Goal: Transaction & Acquisition: Book appointment/travel/reservation

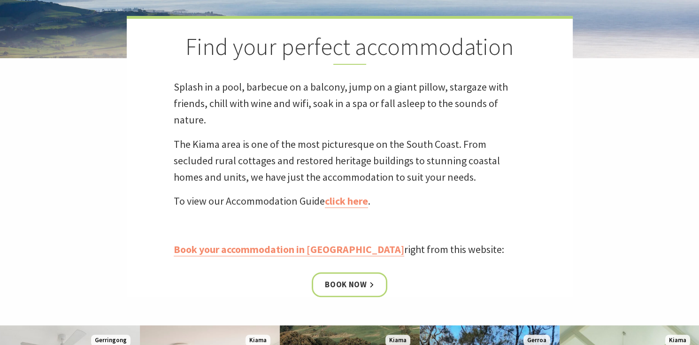
scroll to position [379, 0]
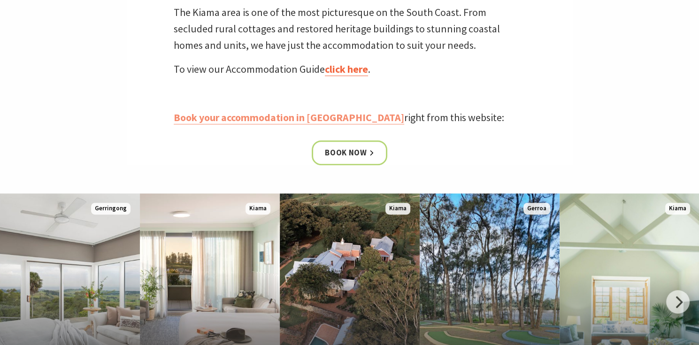
click at [363, 69] on link "click here" at bounding box center [346, 69] width 43 height 14
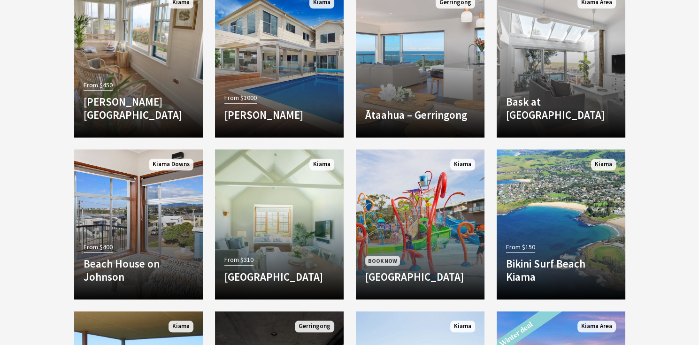
scroll to position [567, 0]
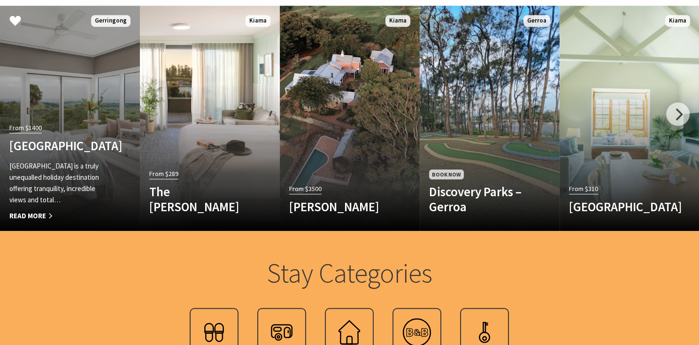
click at [94, 212] on span "Read More" at bounding box center [59, 215] width 100 height 11
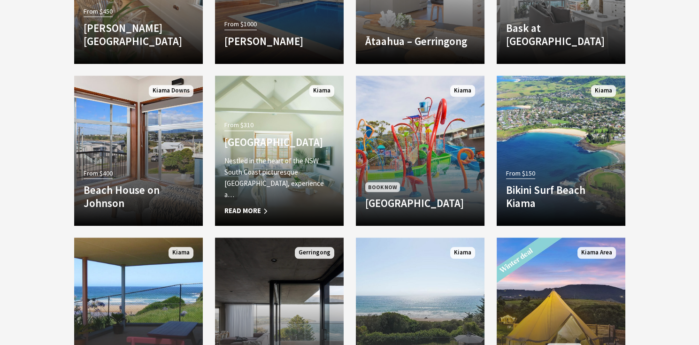
scroll to position [858, 0]
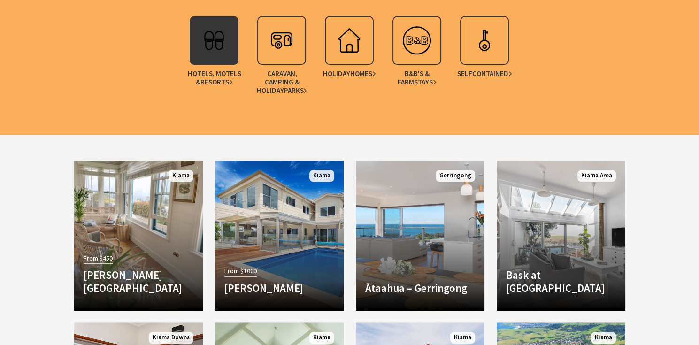
click at [216, 61] on div at bounding box center [214, 40] width 49 height 49
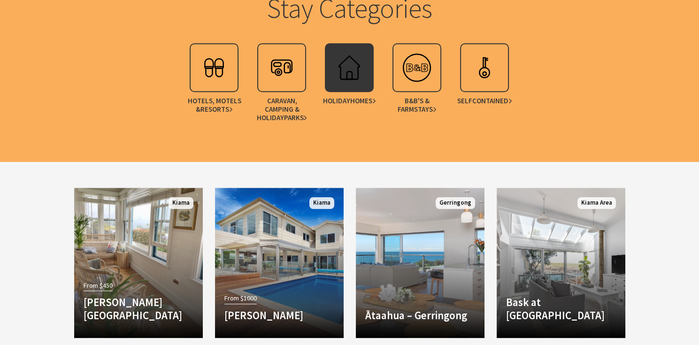
click at [352, 75] on img at bounding box center [349, 68] width 38 height 38
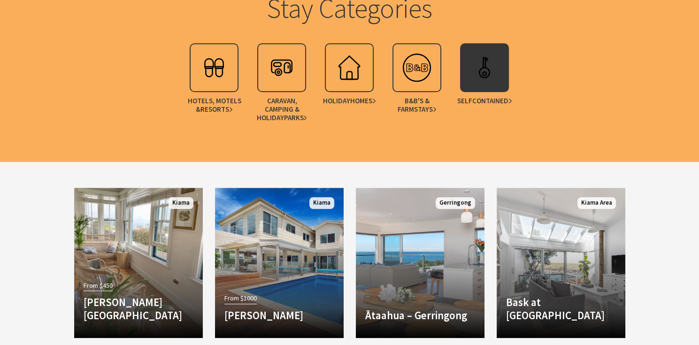
click at [462, 63] on div at bounding box center [484, 67] width 49 height 49
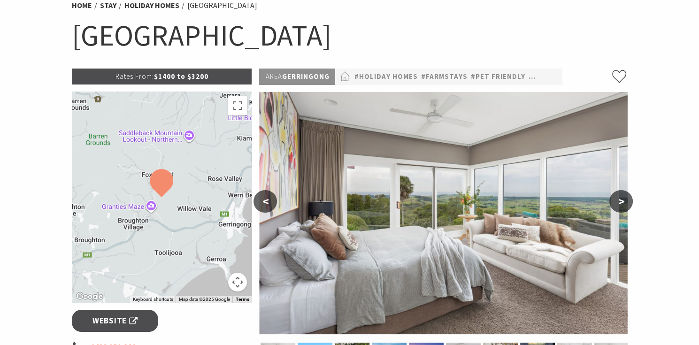
scroll to position [164, 0]
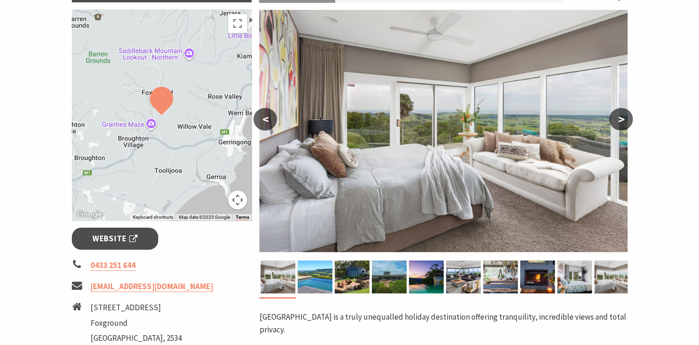
click at [616, 126] on button ">" at bounding box center [620, 119] width 23 height 23
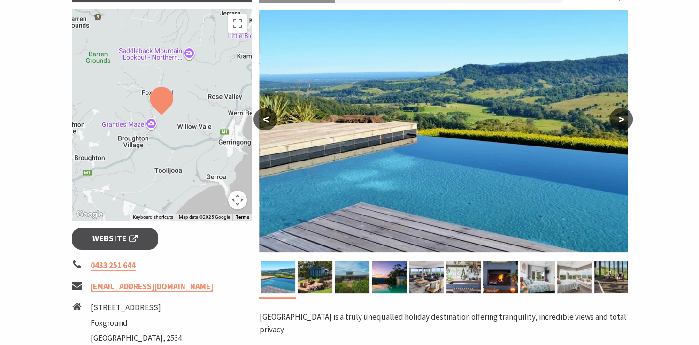
click at [617, 120] on button ">" at bounding box center [620, 119] width 23 height 23
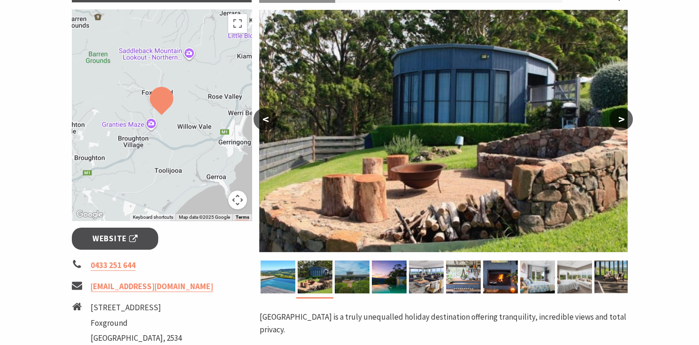
click at [617, 120] on button ">" at bounding box center [620, 119] width 23 height 23
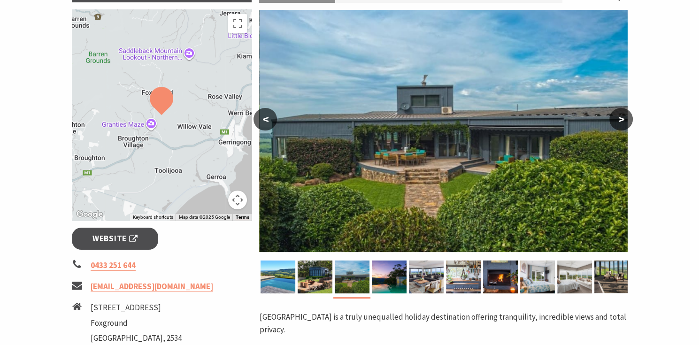
click at [617, 120] on button ">" at bounding box center [620, 119] width 23 height 23
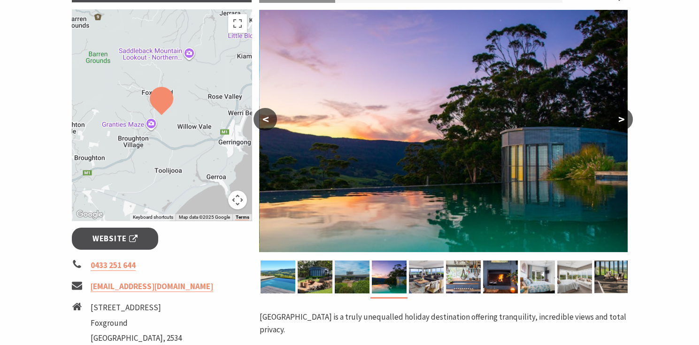
click at [617, 120] on button ">" at bounding box center [620, 119] width 23 height 23
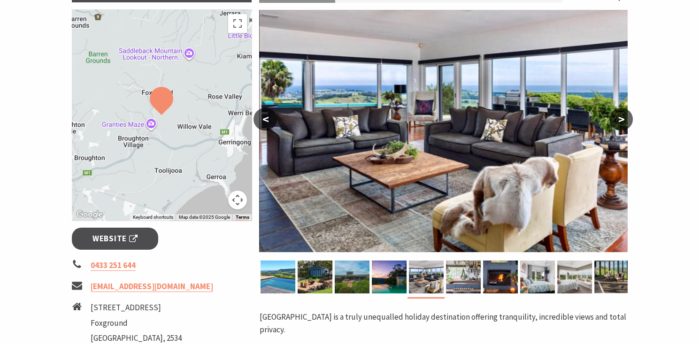
click at [617, 120] on button ">" at bounding box center [620, 119] width 23 height 23
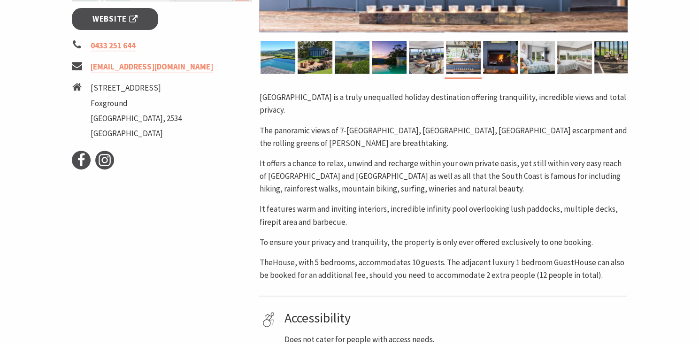
scroll to position [549, 0]
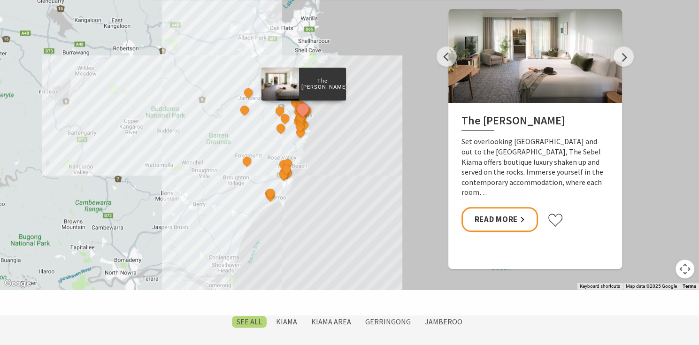
scroll to position [260, 0]
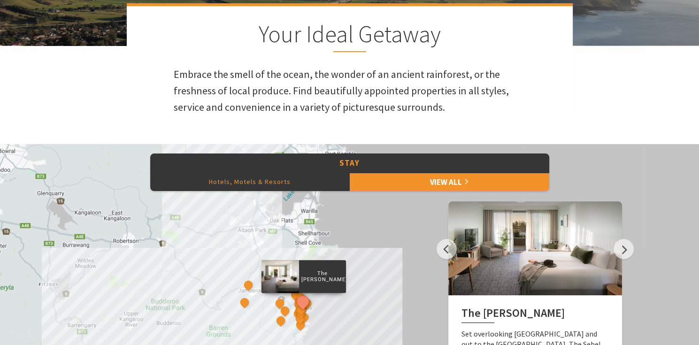
click at [278, 177] on button "Hotels, Motels & Resorts" at bounding box center [249, 181] width 199 height 19
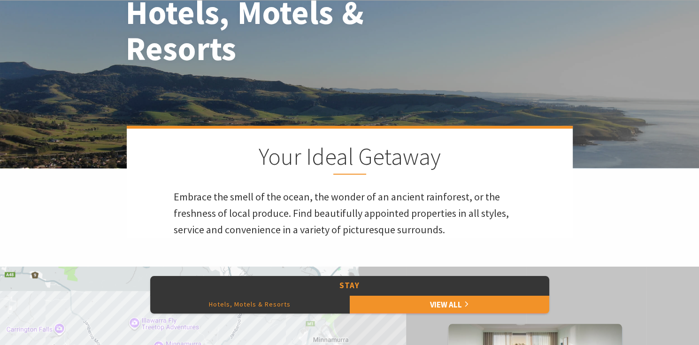
scroll to position [275, 0]
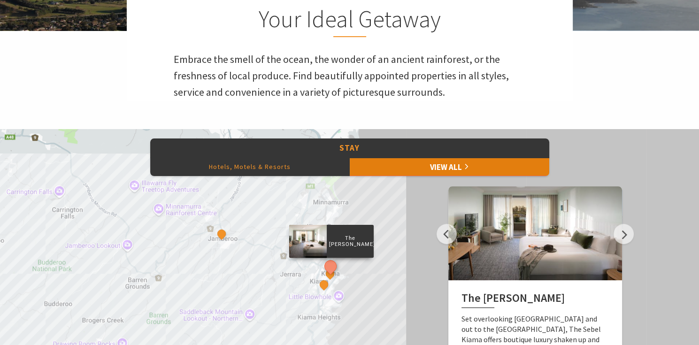
click at [463, 167] on link "View All" at bounding box center [449, 166] width 199 height 19
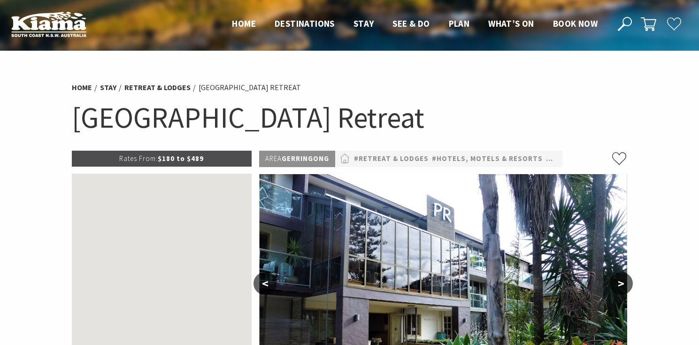
select select "3"
select select "2"
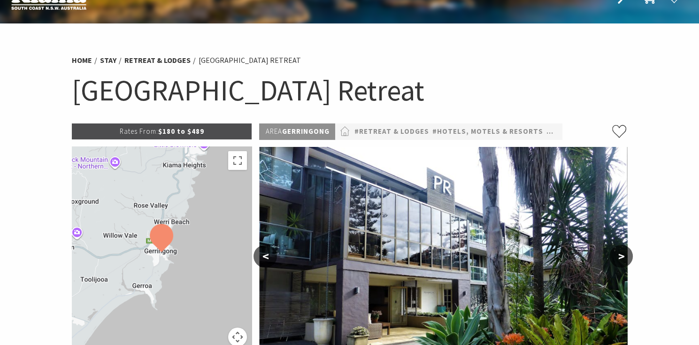
scroll to position [82, 0]
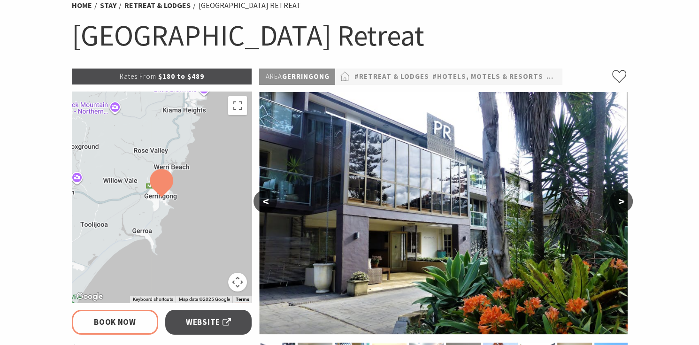
select select "3"
click at [619, 198] on button ">" at bounding box center [620, 201] width 23 height 23
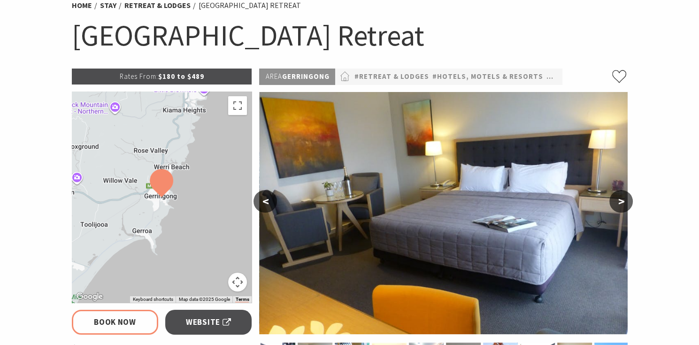
click at [619, 198] on button ">" at bounding box center [620, 201] width 23 height 23
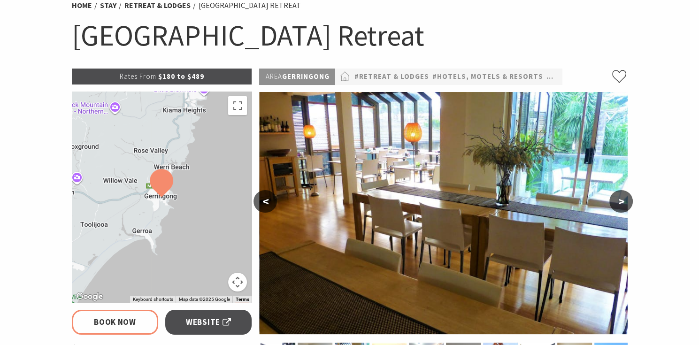
click at [619, 198] on button ">" at bounding box center [620, 201] width 23 height 23
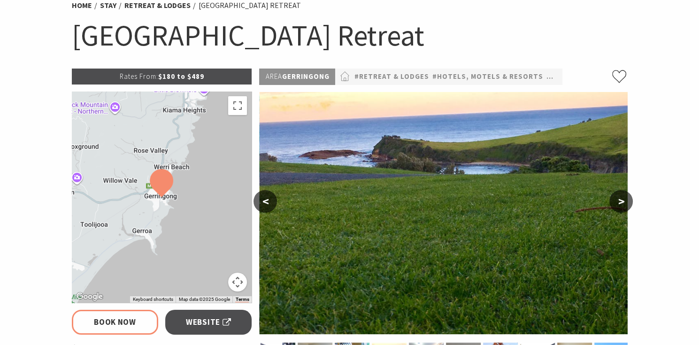
click at [619, 198] on button ">" at bounding box center [620, 201] width 23 height 23
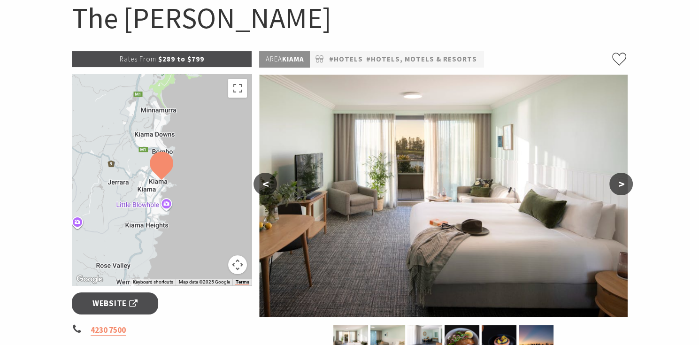
scroll to position [127, 0]
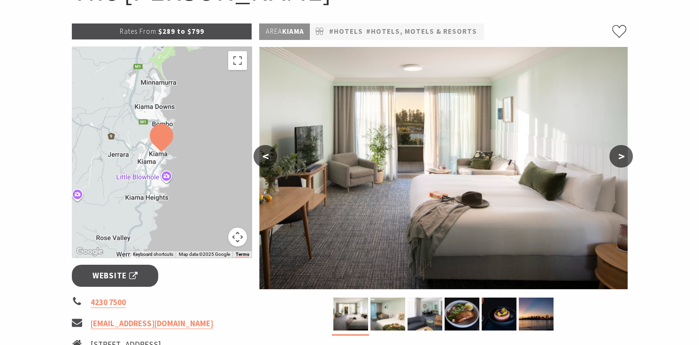
click at [620, 159] on button ">" at bounding box center [620, 156] width 23 height 23
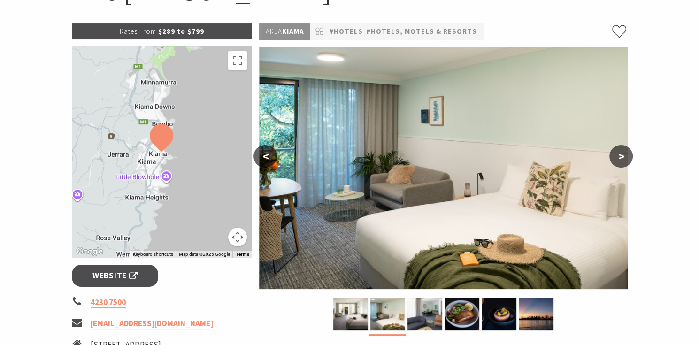
click at [620, 159] on button ">" at bounding box center [620, 156] width 23 height 23
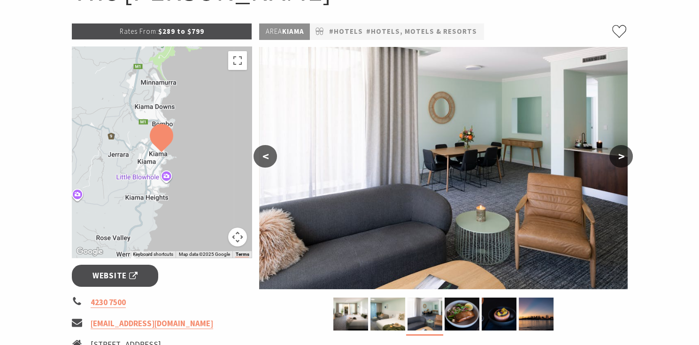
click at [620, 159] on button ">" at bounding box center [620, 156] width 23 height 23
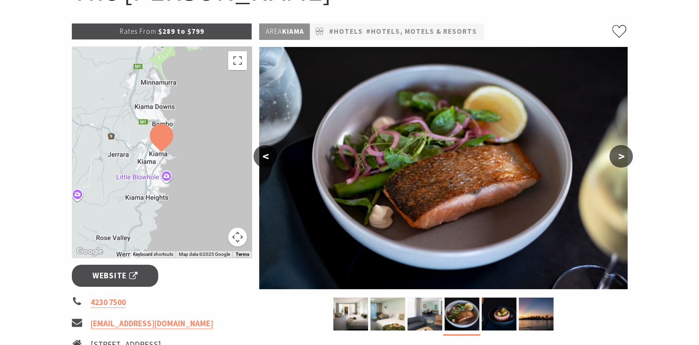
click at [620, 159] on button ">" at bounding box center [620, 156] width 23 height 23
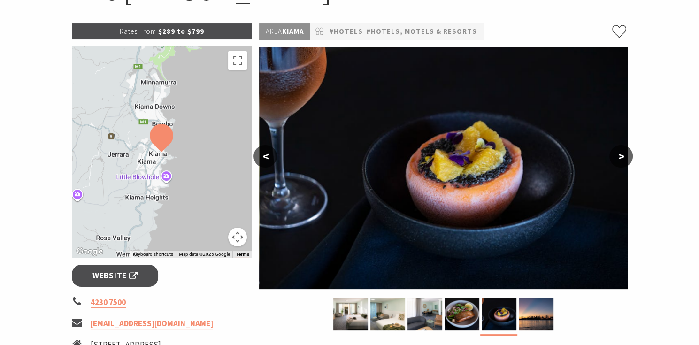
click at [620, 159] on button ">" at bounding box center [620, 156] width 23 height 23
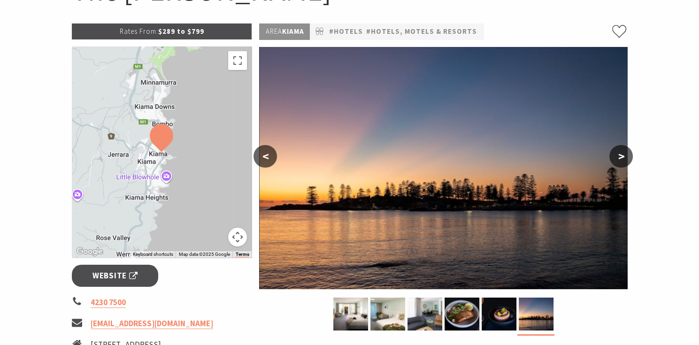
click at [620, 159] on button ">" at bounding box center [620, 156] width 23 height 23
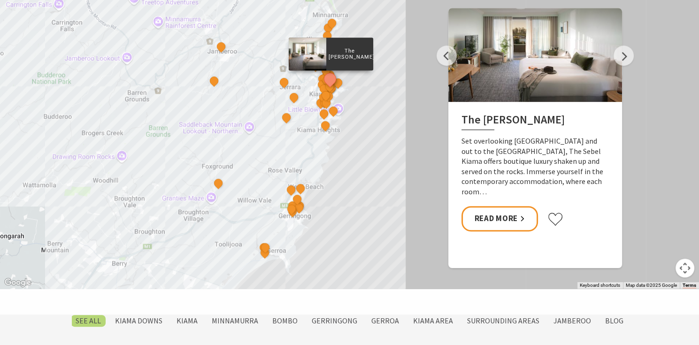
scroll to position [273, 0]
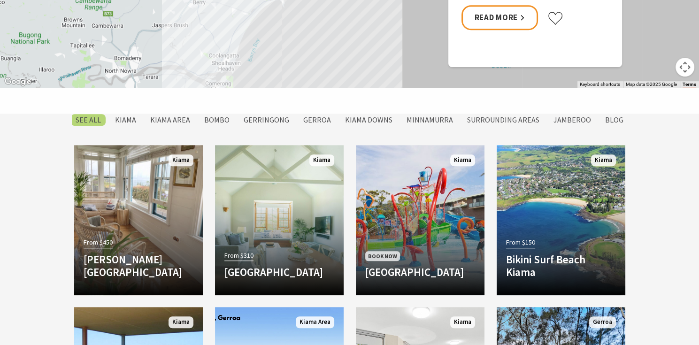
scroll to position [370, 0]
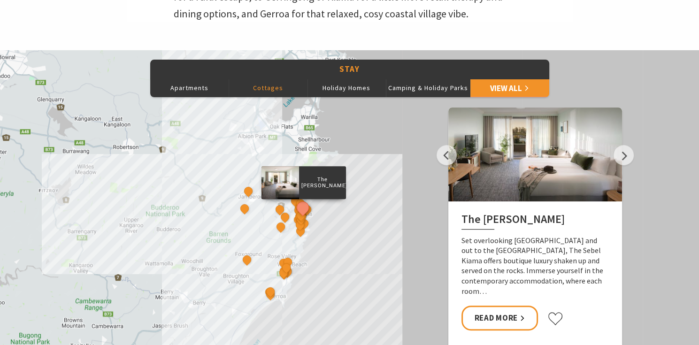
click at [278, 87] on button "Cottages" at bounding box center [268, 87] width 79 height 19
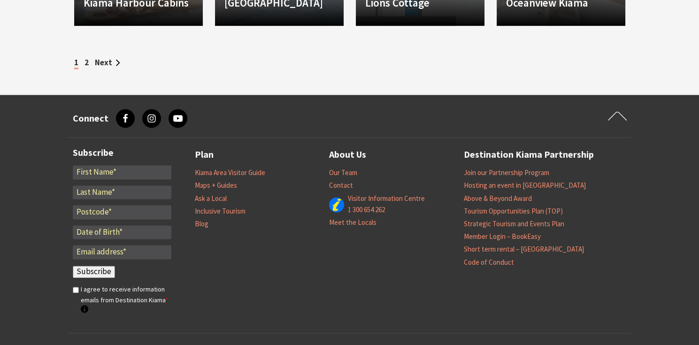
scroll to position [1179, 0]
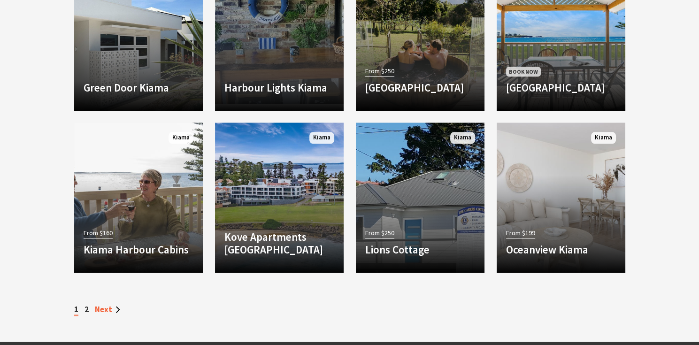
click at [108, 308] on link "Next" at bounding box center [107, 309] width 25 height 10
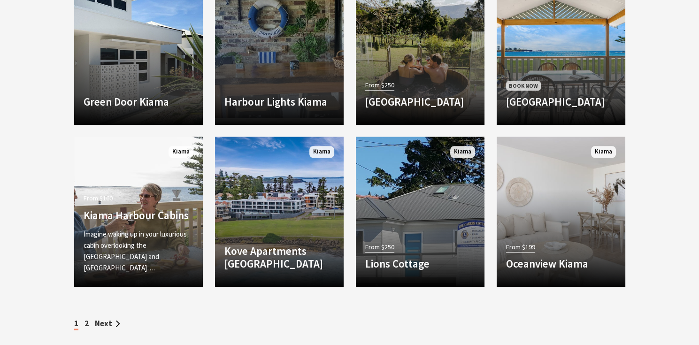
scroll to position [1219, 0]
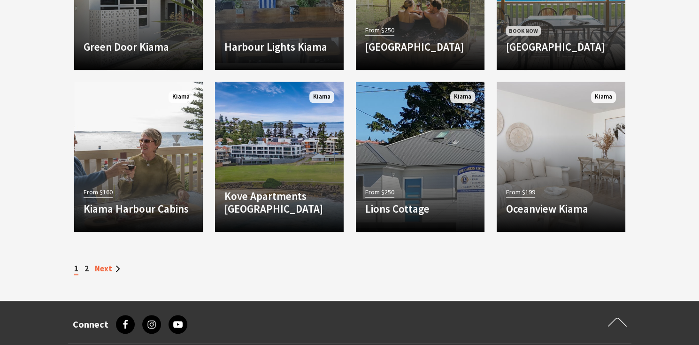
click at [108, 271] on link "Next" at bounding box center [107, 268] width 25 height 10
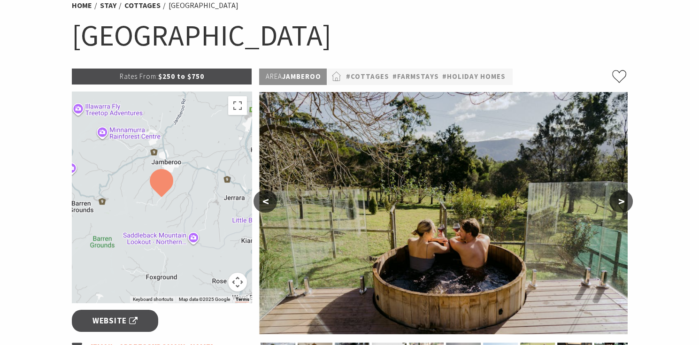
scroll to position [137, 0]
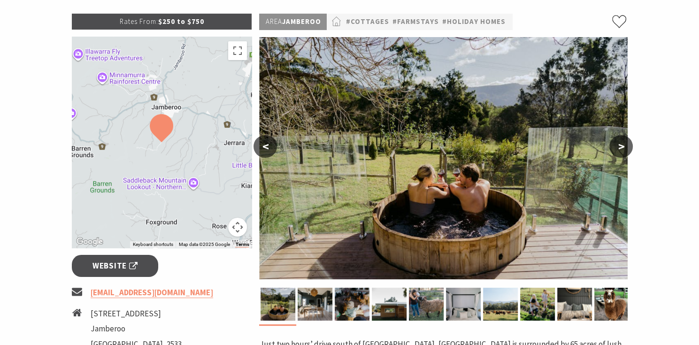
click at [623, 145] on button ">" at bounding box center [620, 146] width 23 height 23
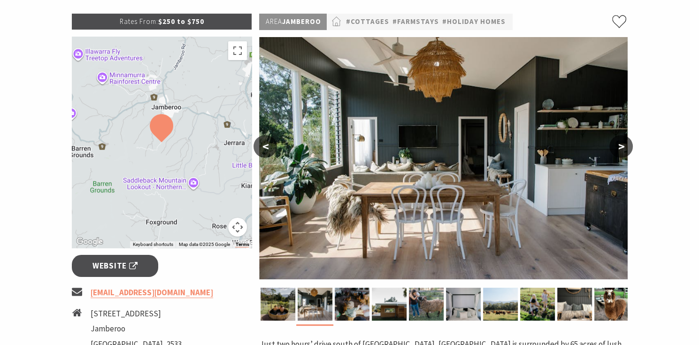
click at [623, 145] on button ">" at bounding box center [620, 146] width 23 height 23
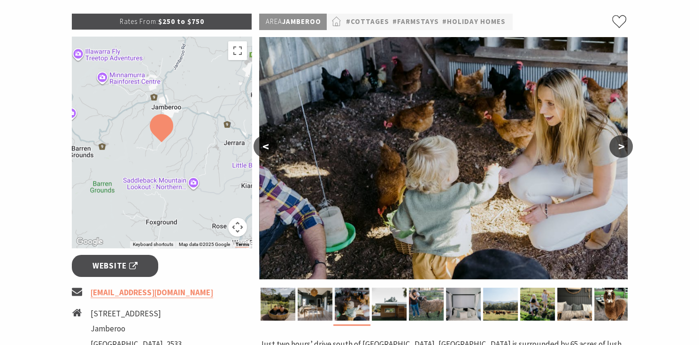
click at [623, 145] on button ">" at bounding box center [620, 146] width 23 height 23
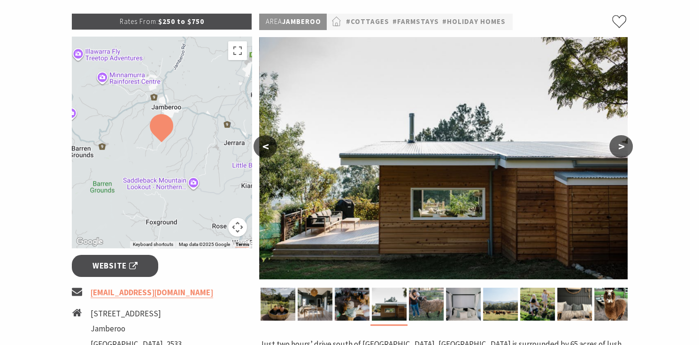
click at [623, 145] on button ">" at bounding box center [620, 146] width 23 height 23
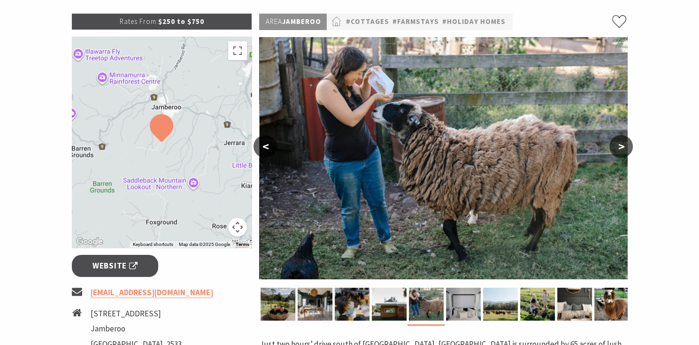
click at [623, 145] on button ">" at bounding box center [620, 146] width 23 height 23
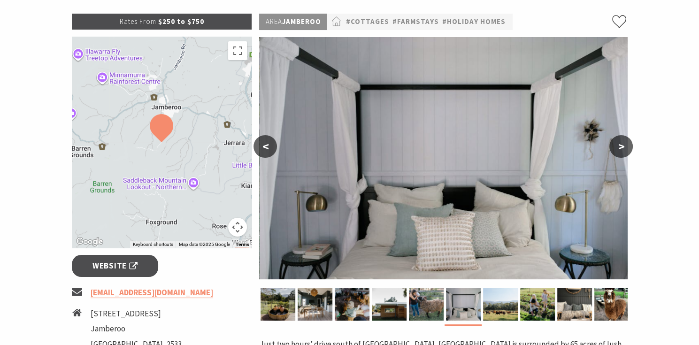
click at [623, 145] on button ">" at bounding box center [620, 146] width 23 height 23
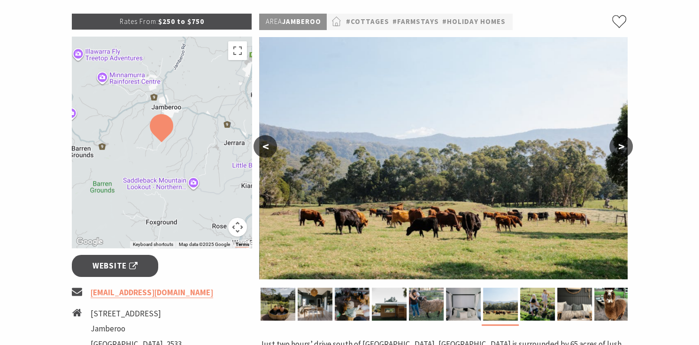
click at [623, 145] on button ">" at bounding box center [620, 146] width 23 height 23
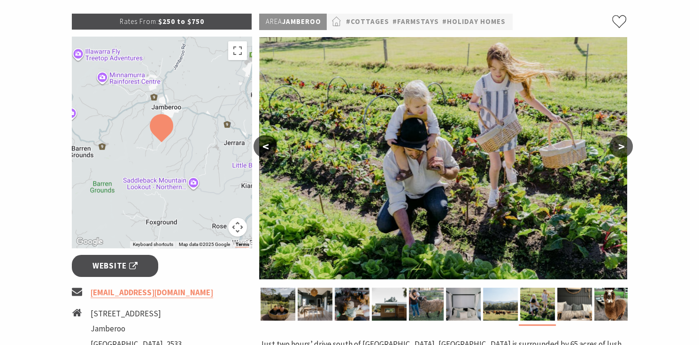
click at [623, 145] on button ">" at bounding box center [620, 146] width 23 height 23
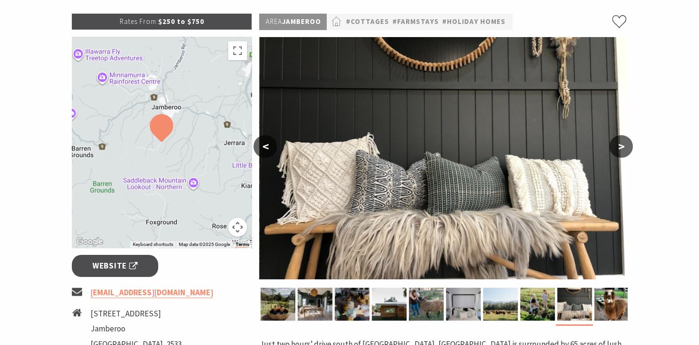
click at [623, 145] on button ">" at bounding box center [620, 146] width 23 height 23
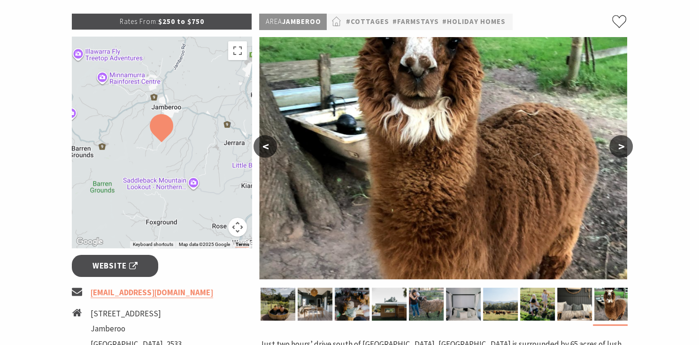
scroll to position [382, 0]
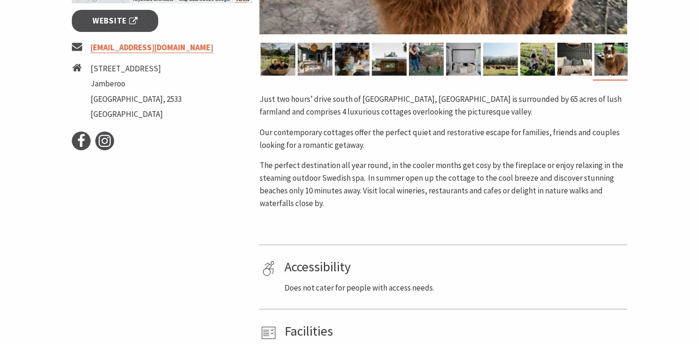
click at [138, 45] on link "info@jamberoovalleyfarm.com.au" at bounding box center [152, 47] width 122 height 11
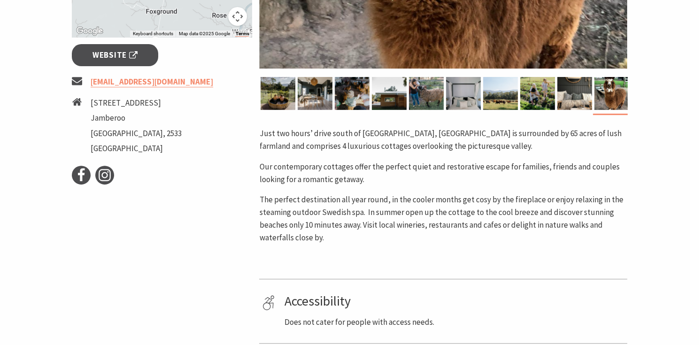
scroll to position [183, 0]
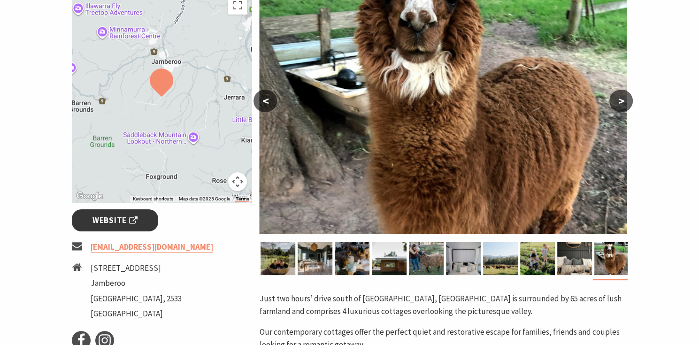
click at [112, 226] on span "Website" at bounding box center [114, 220] width 45 height 13
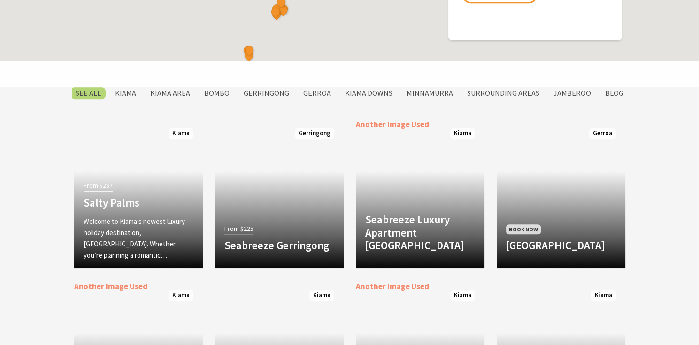
scroll to position [697, 0]
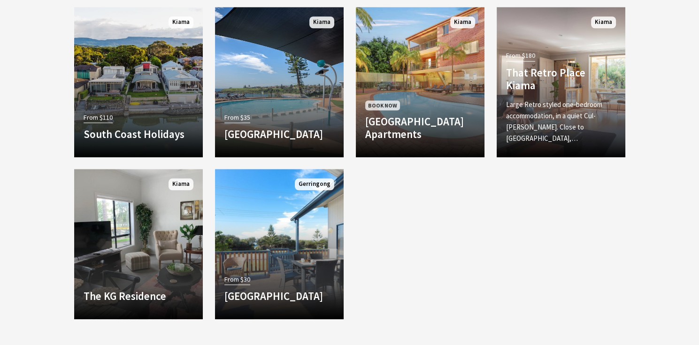
scroll to position [1025, 0]
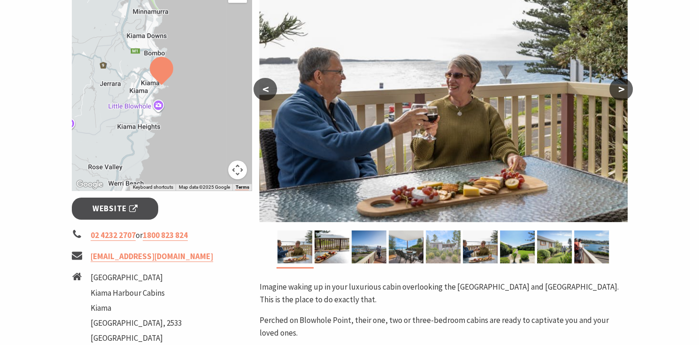
scroll to position [222, 0]
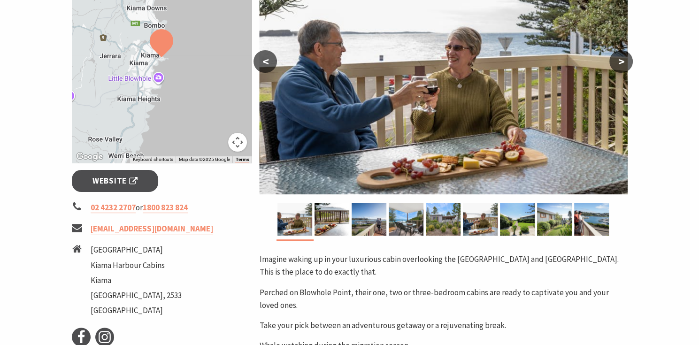
click at [624, 62] on button ">" at bounding box center [620, 61] width 23 height 23
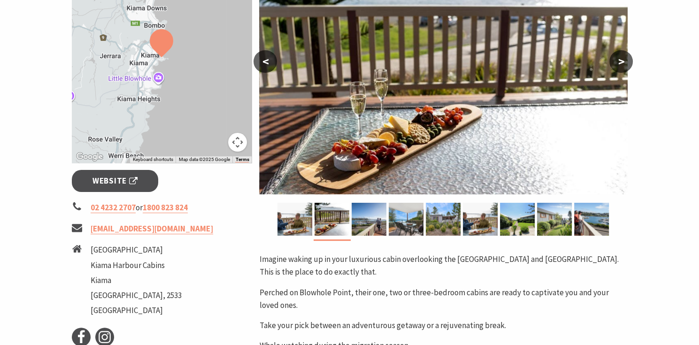
click at [624, 62] on button ">" at bounding box center [620, 61] width 23 height 23
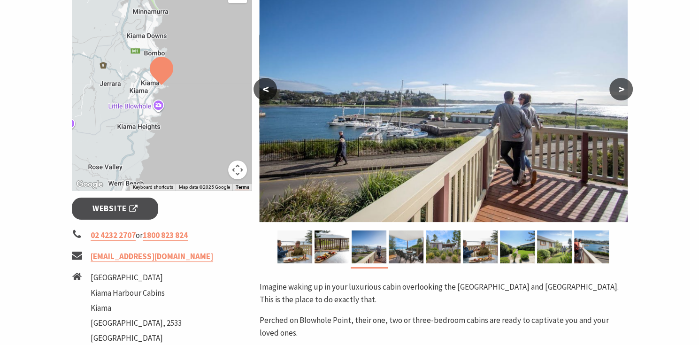
scroll to position [167, 0]
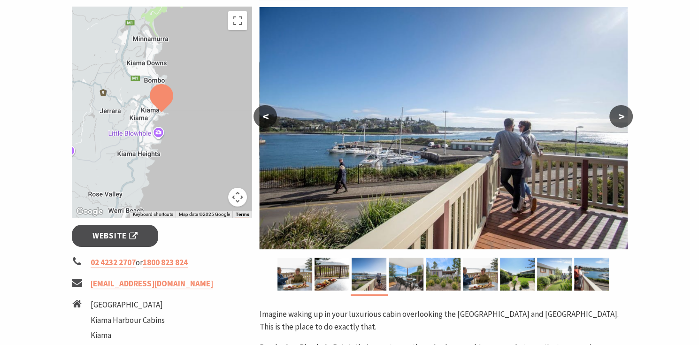
click at [618, 115] on button ">" at bounding box center [620, 116] width 23 height 23
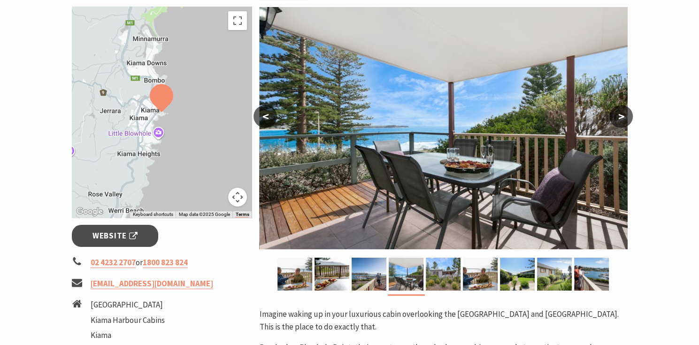
click at [618, 115] on button ">" at bounding box center [620, 116] width 23 height 23
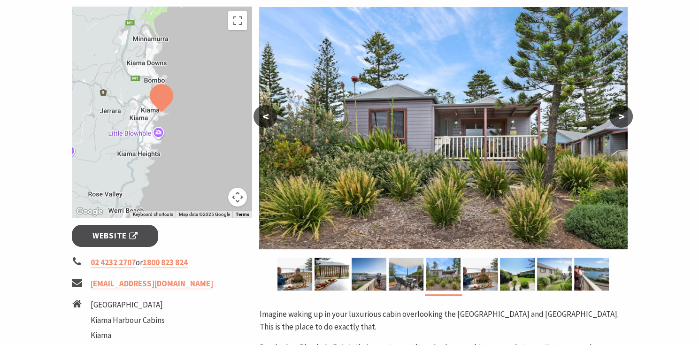
click at [618, 115] on button ">" at bounding box center [620, 116] width 23 height 23
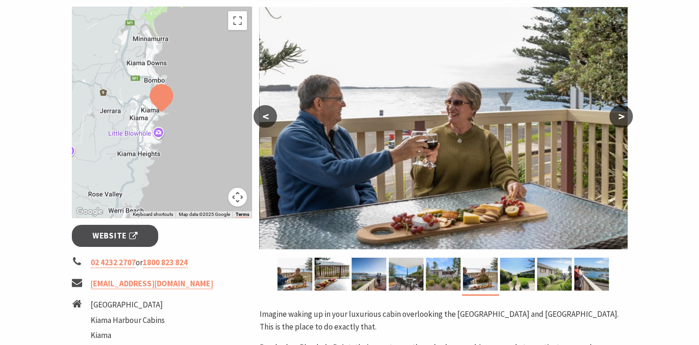
click at [618, 115] on button ">" at bounding box center [620, 116] width 23 height 23
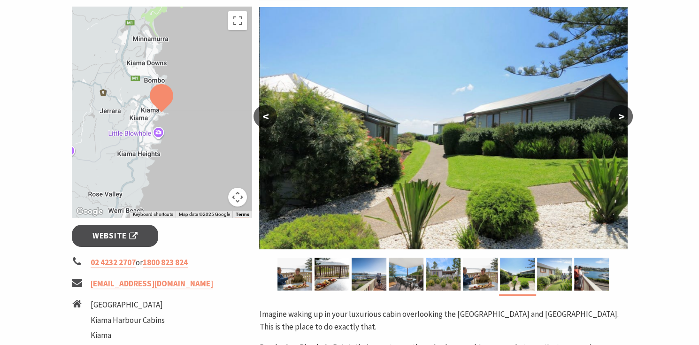
click at [618, 115] on button ">" at bounding box center [620, 116] width 23 height 23
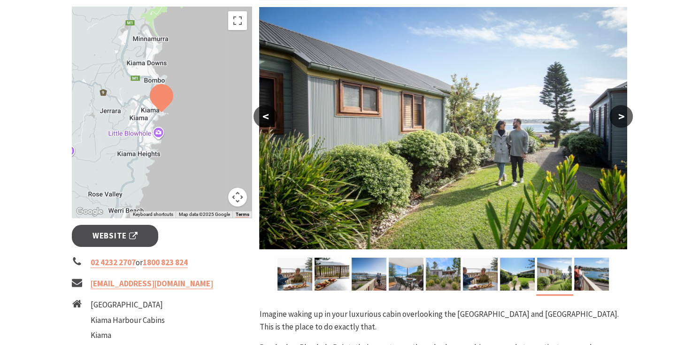
click at [618, 115] on button ">" at bounding box center [620, 116] width 23 height 23
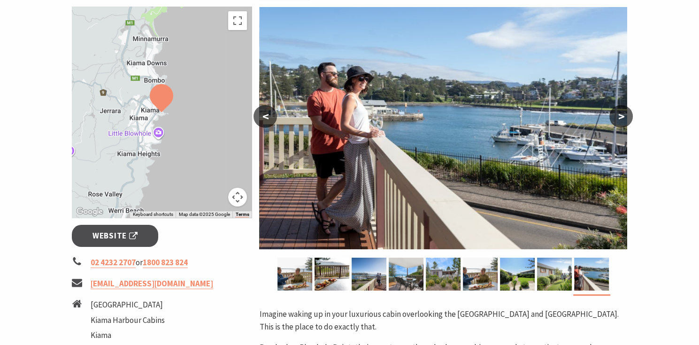
click at [618, 115] on button ">" at bounding box center [620, 116] width 23 height 23
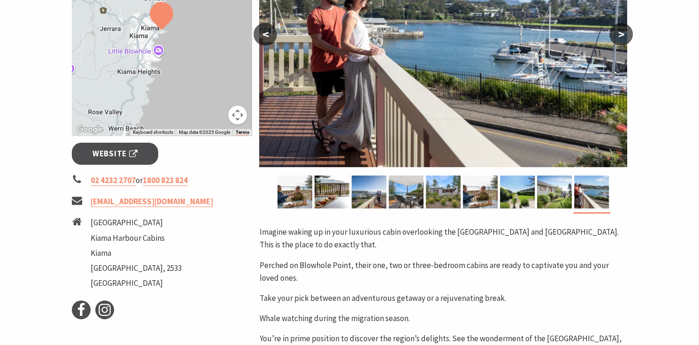
scroll to position [328, 0]
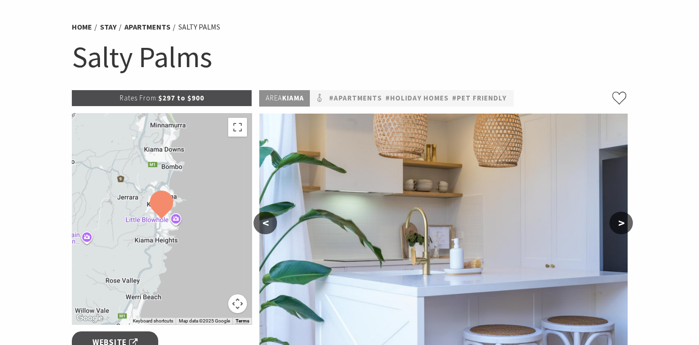
scroll to position [184, 0]
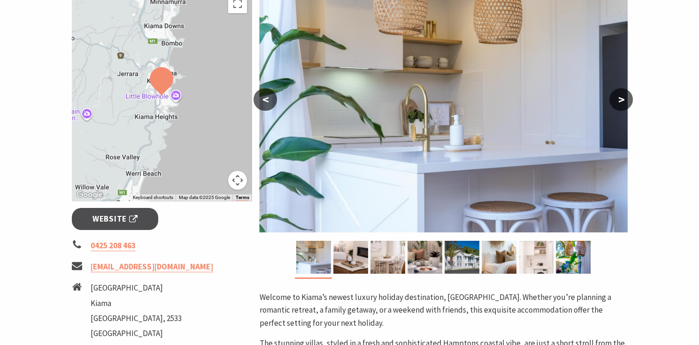
click at [624, 102] on button ">" at bounding box center [620, 99] width 23 height 23
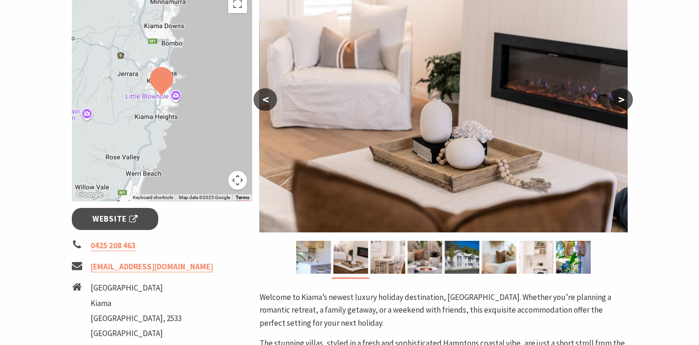
click at [624, 102] on button ">" at bounding box center [620, 99] width 23 height 23
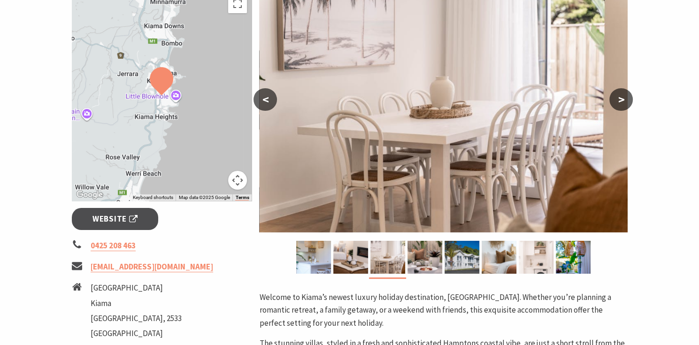
click at [624, 102] on button ">" at bounding box center [620, 99] width 23 height 23
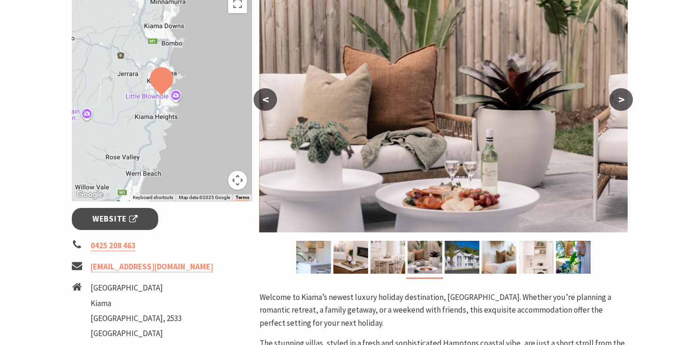
click at [624, 102] on button ">" at bounding box center [620, 99] width 23 height 23
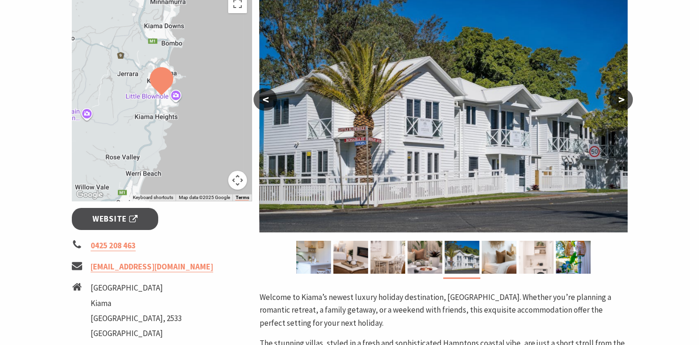
click at [624, 102] on button ">" at bounding box center [620, 99] width 23 height 23
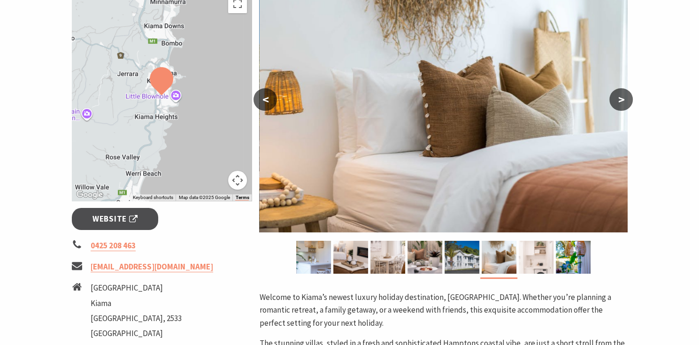
click at [624, 102] on button ">" at bounding box center [620, 99] width 23 height 23
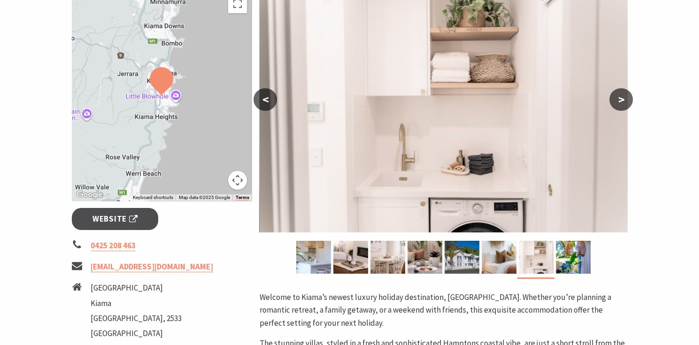
click at [624, 102] on button ">" at bounding box center [620, 99] width 23 height 23
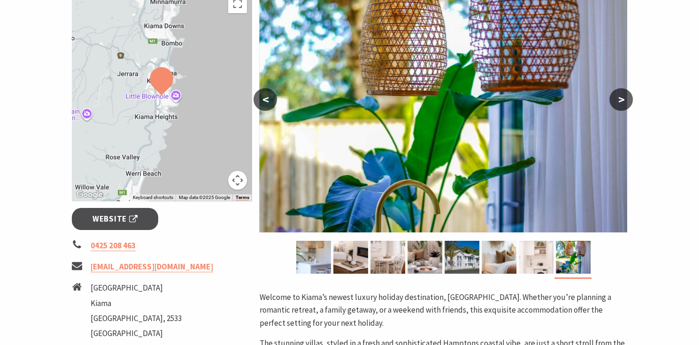
click at [624, 102] on button ">" at bounding box center [620, 99] width 23 height 23
click at [623, 102] on button ">" at bounding box center [620, 99] width 23 height 23
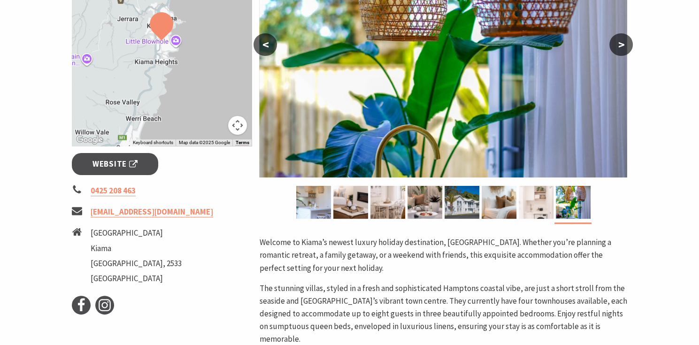
scroll to position [266, 0]
